Goal: Transaction & Acquisition: Download file/media

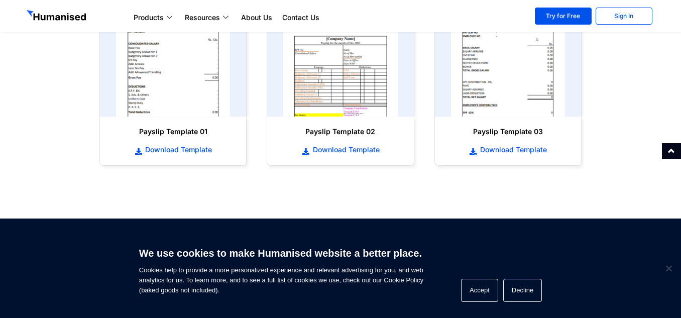
scroll to position [502, 0]
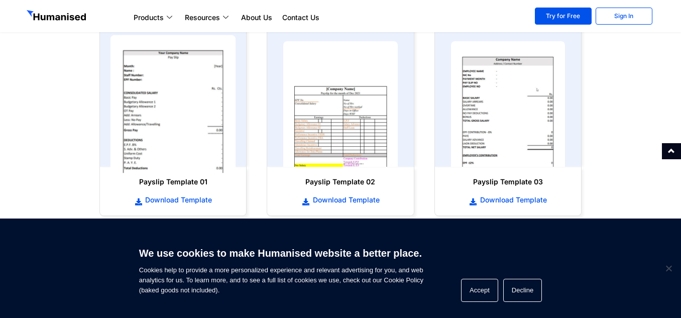
click at [174, 113] on img at bounding box center [174, 104] width 126 height 138
click at [181, 104] on img at bounding box center [174, 104] width 126 height 138
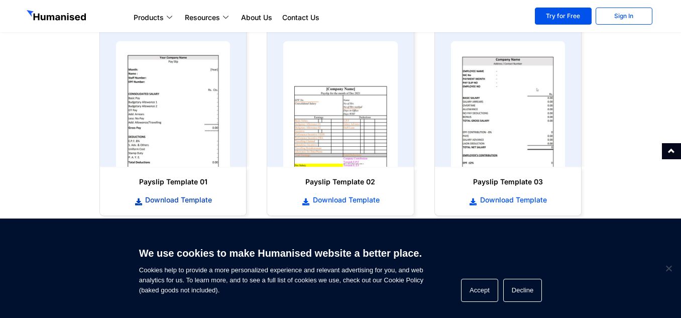
click at [150, 199] on span "Download Template" at bounding box center [177, 200] width 69 height 10
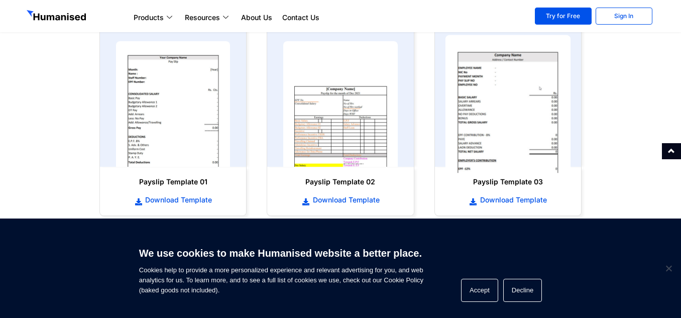
click at [488, 109] on img at bounding box center [508, 104] width 126 height 138
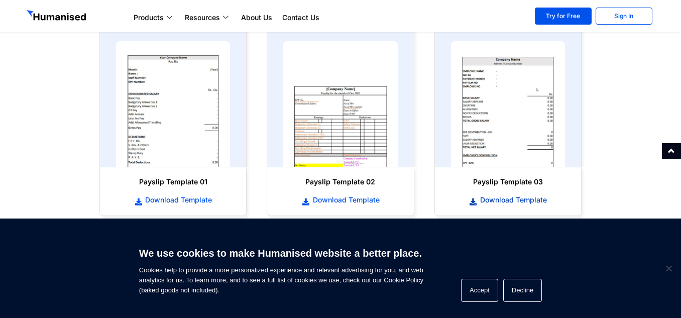
click at [499, 203] on span "Download Template" at bounding box center [512, 200] width 69 height 10
